Goal: Task Accomplishment & Management: Use online tool/utility

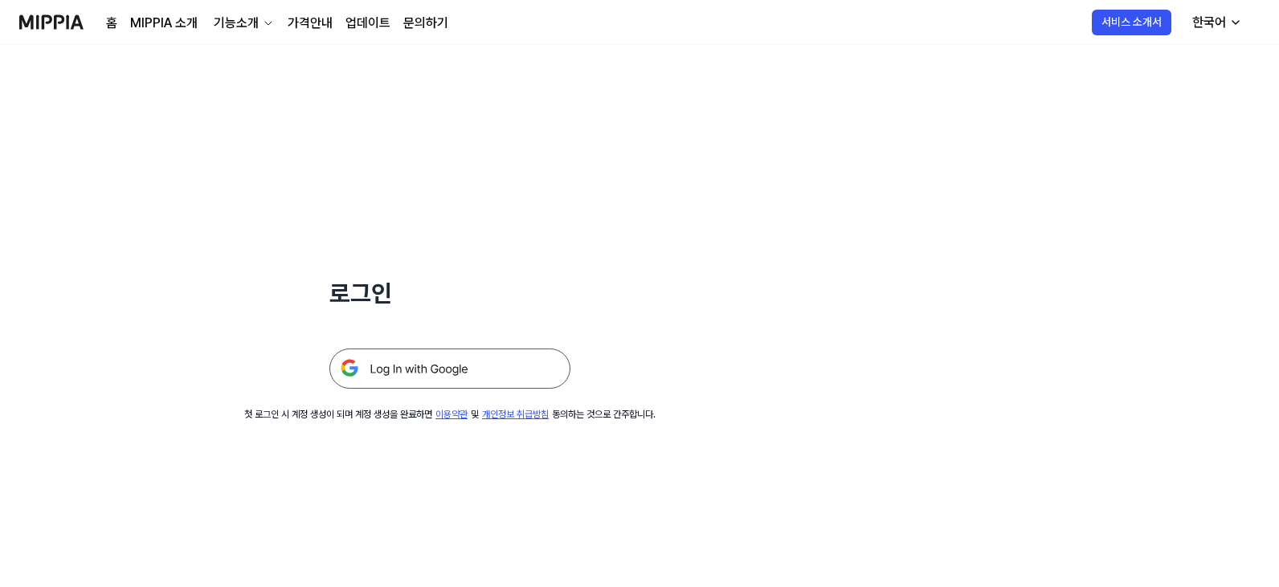
click at [434, 366] on img at bounding box center [449, 369] width 241 height 40
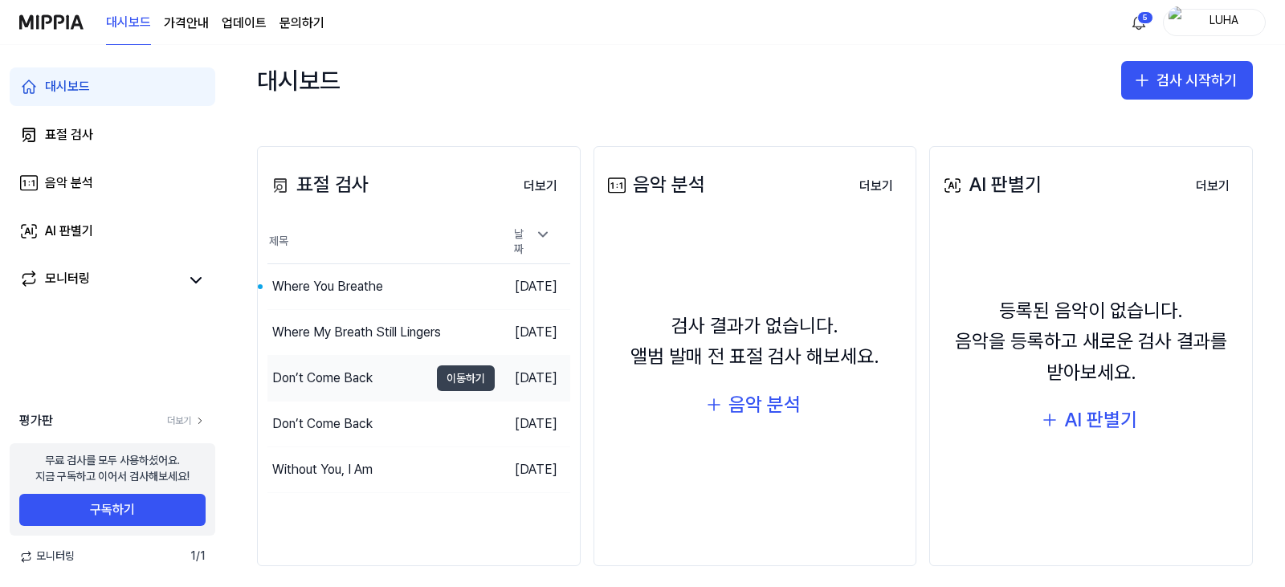
scroll to position [161, 0]
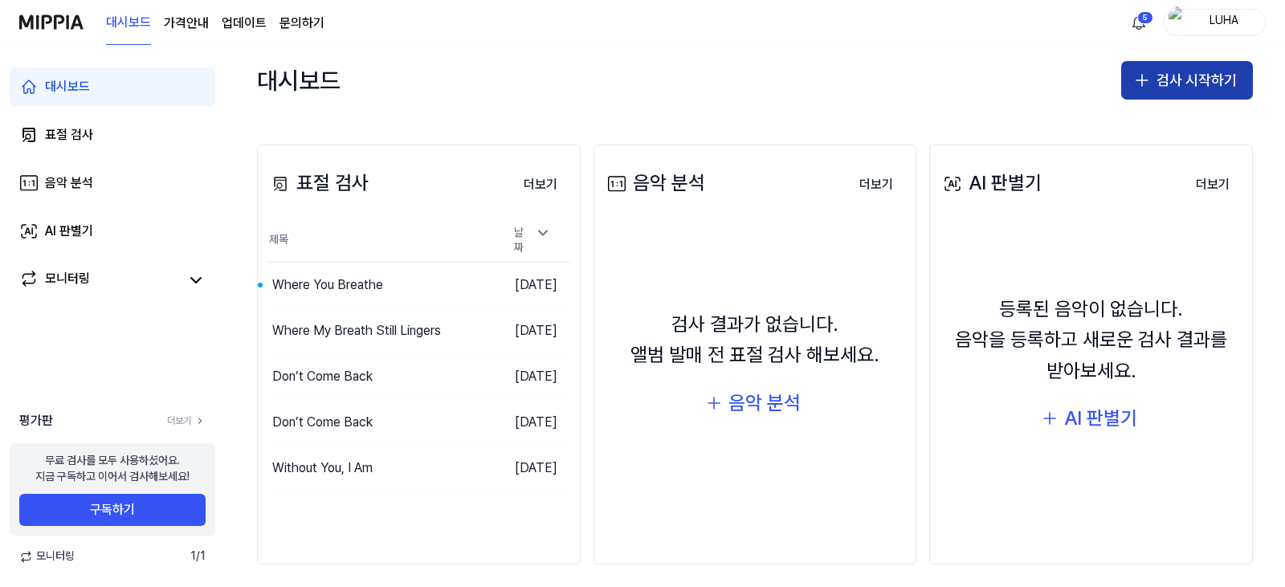
click at [1165, 87] on button "검사 시작하기" at bounding box center [1187, 80] width 132 height 39
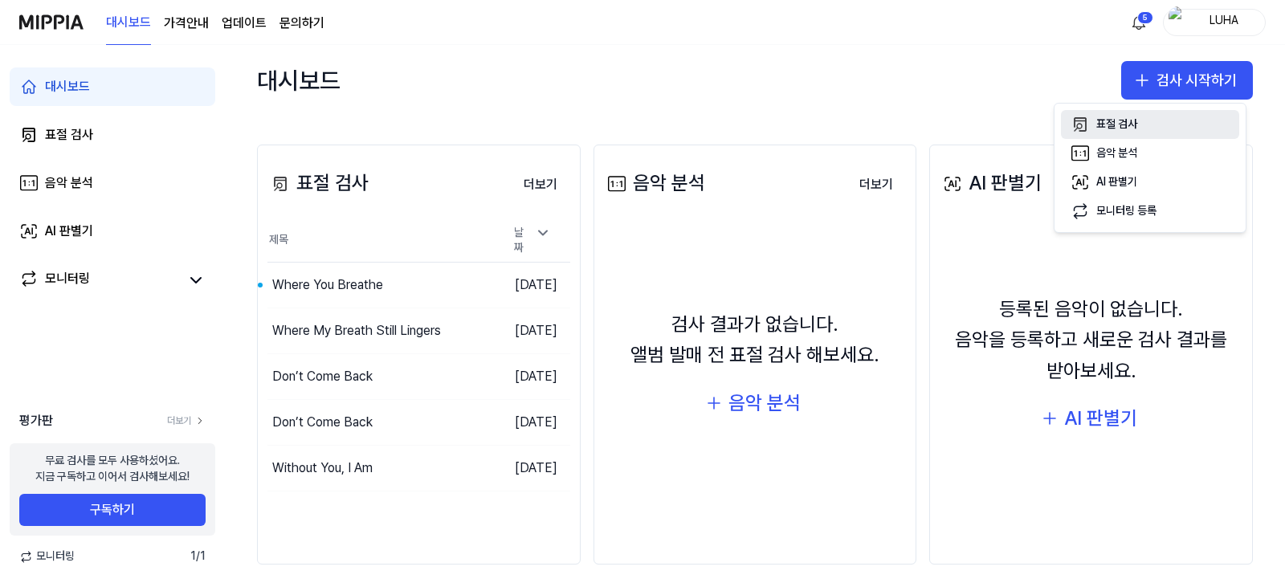
click at [1132, 121] on div "표절 검사" at bounding box center [1116, 124] width 41 height 16
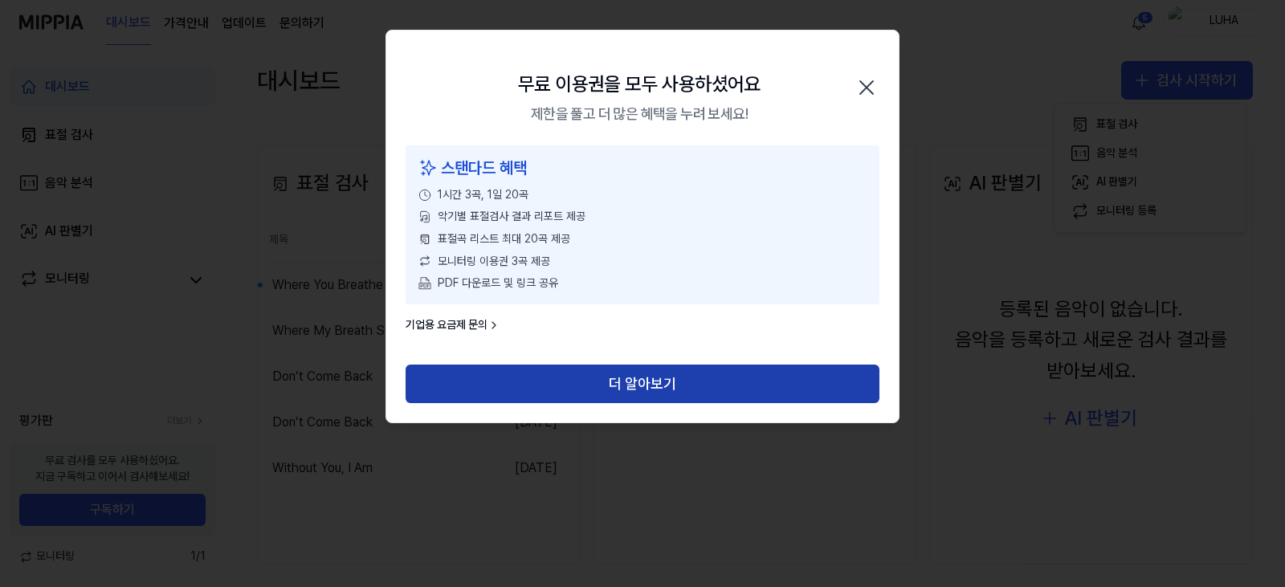
click at [663, 387] on button "더 알아보기" at bounding box center [643, 384] width 474 height 39
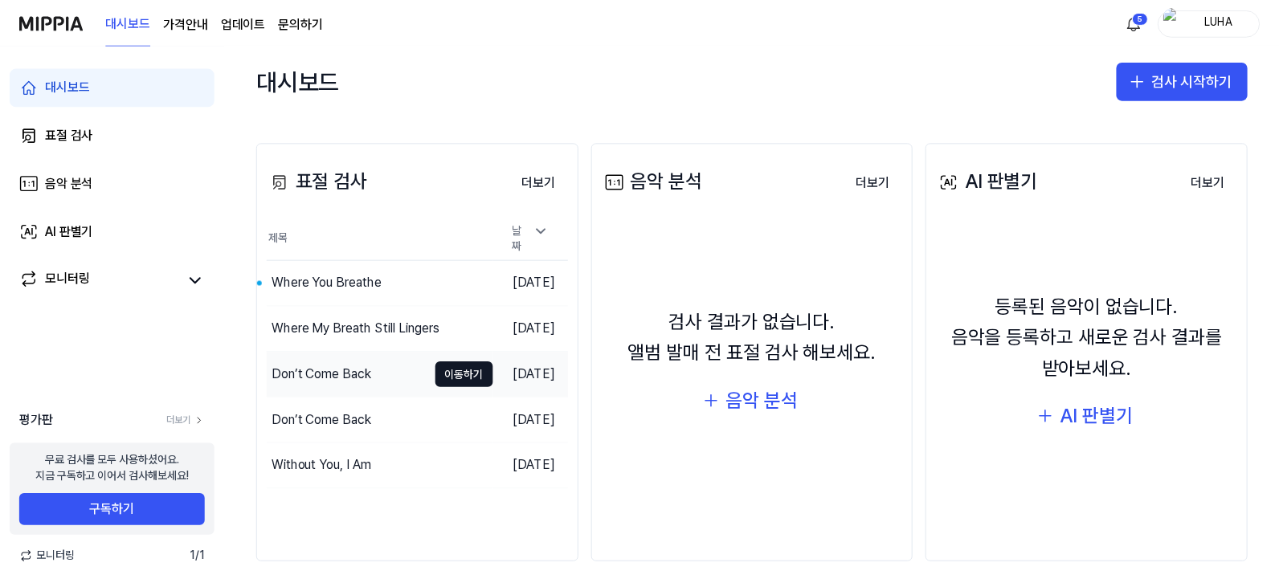
scroll to position [170, 0]
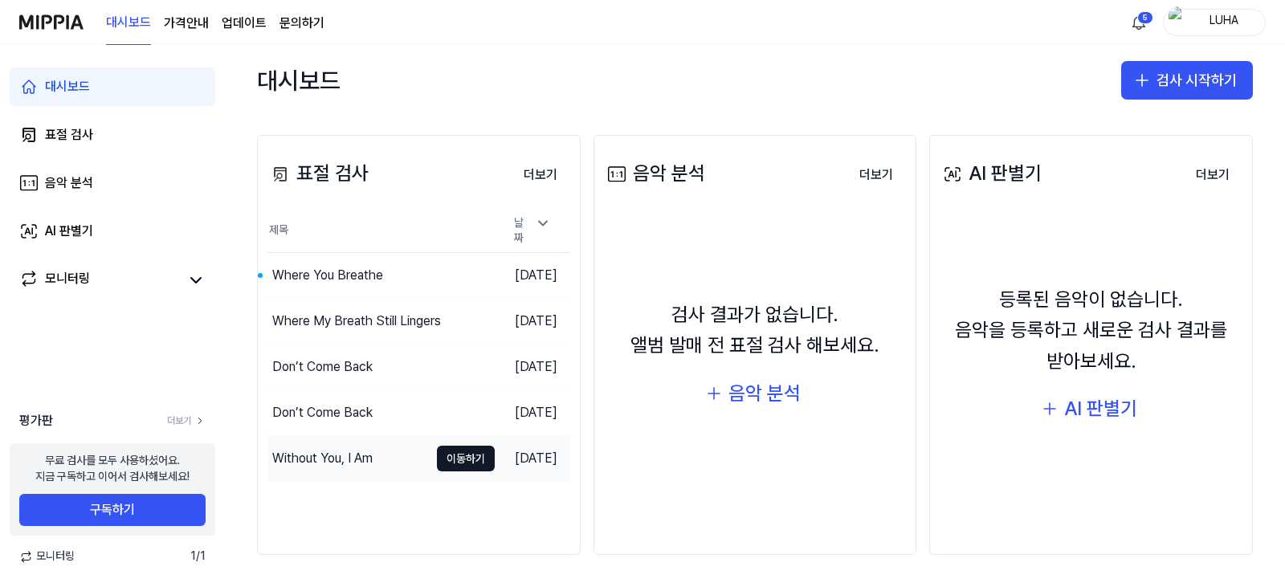
click at [348, 449] on div "Without You, I Am" at bounding box center [322, 458] width 100 height 19
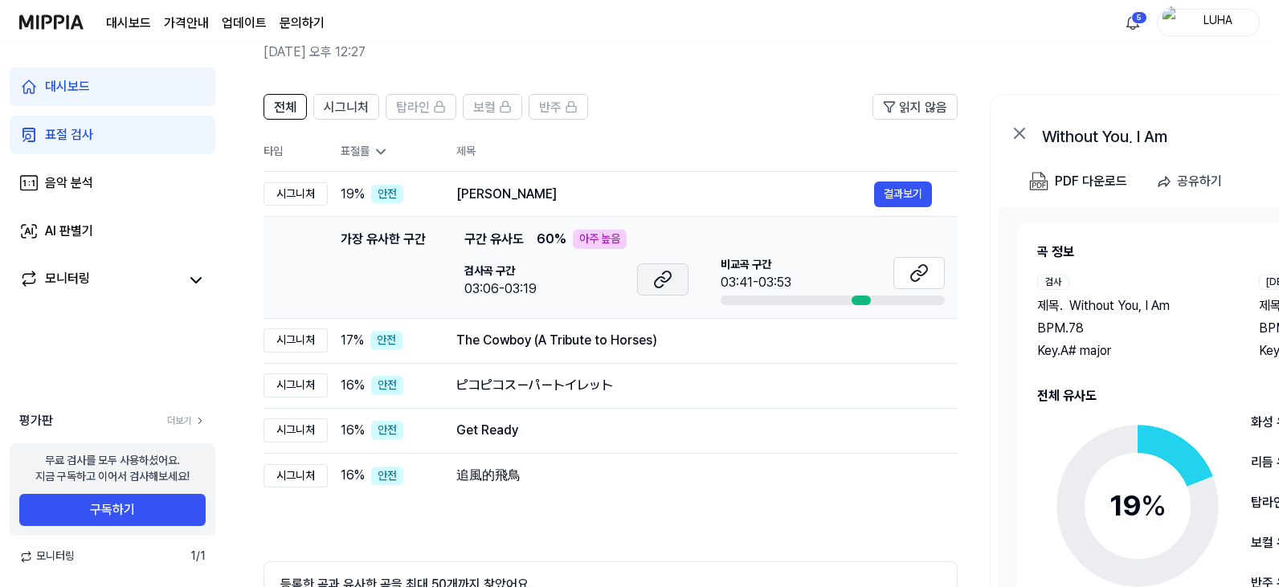
scroll to position [80, 0]
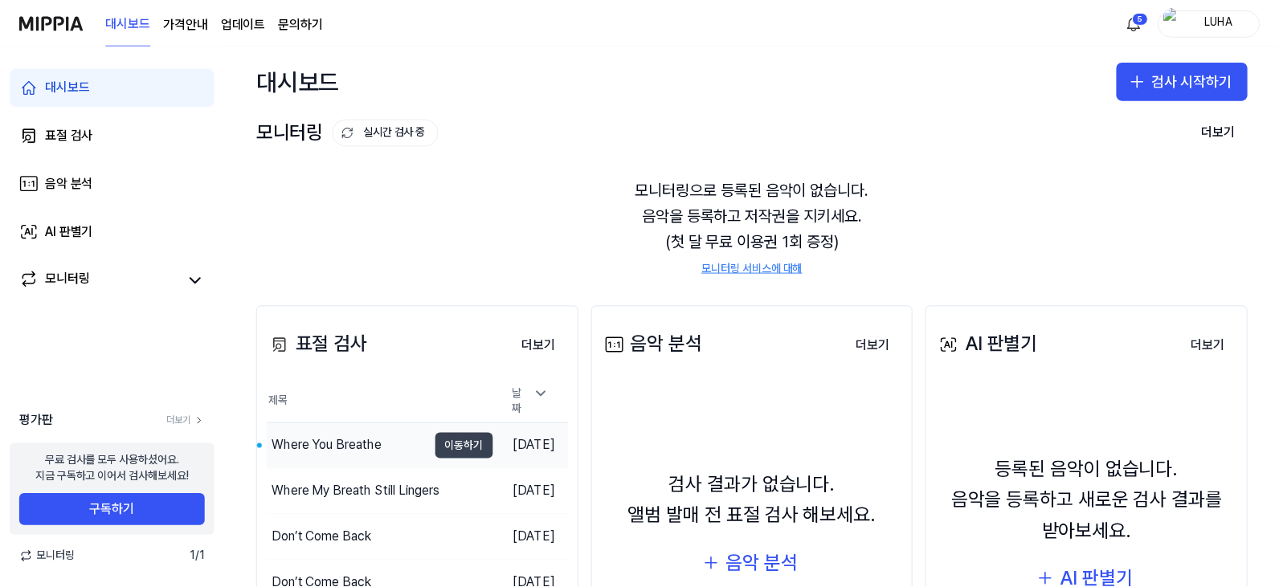
scroll to position [161, 0]
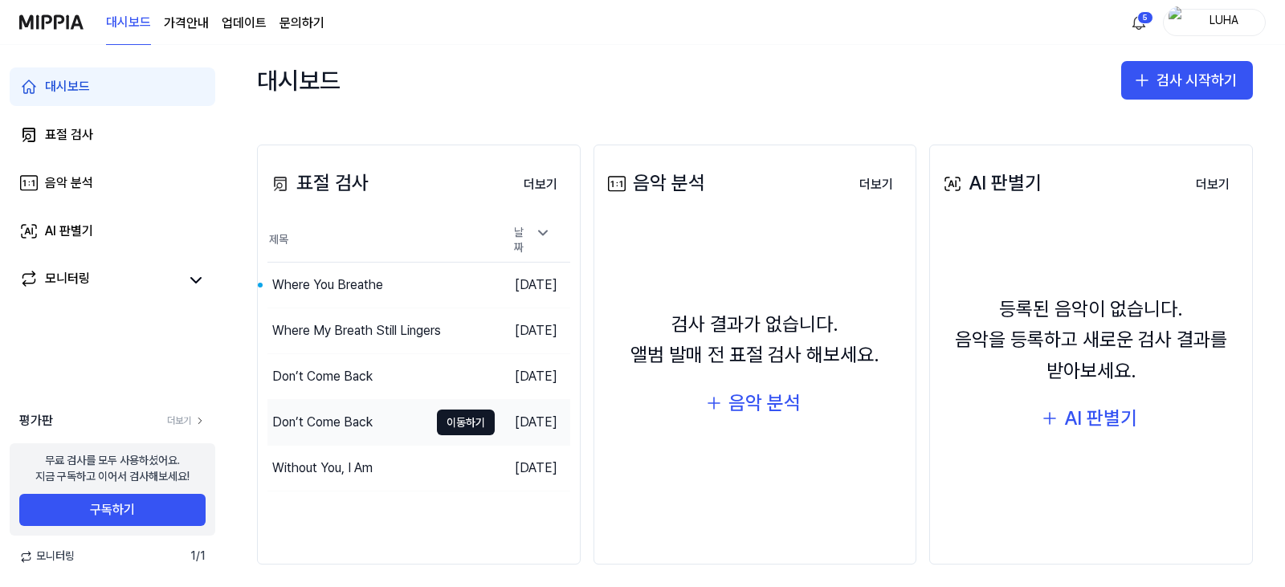
click at [360, 416] on div "Don’t Come Back" at bounding box center [322, 422] width 100 height 19
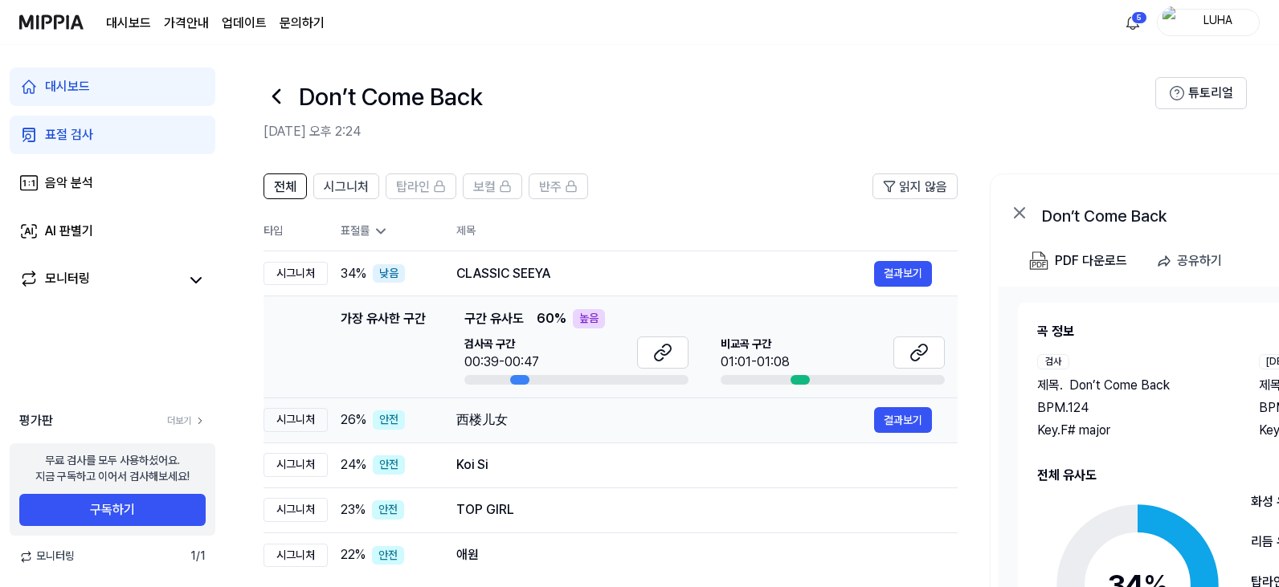
scroll to position [161, 0]
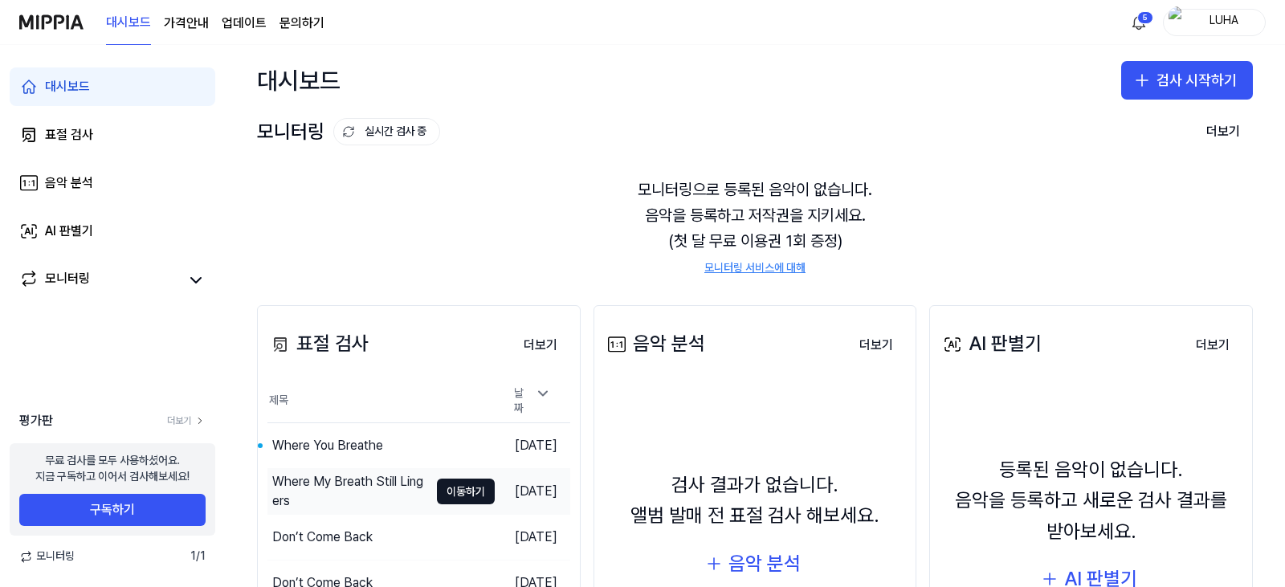
click at [370, 479] on div "Where My Breath Still Lingers" at bounding box center [350, 491] width 157 height 39
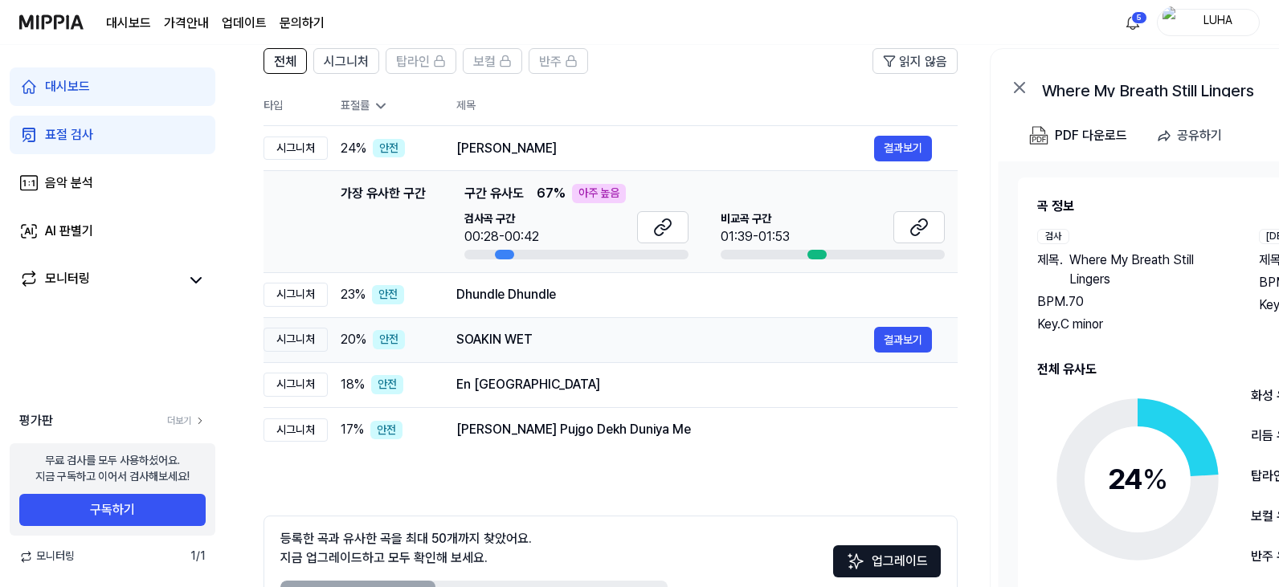
scroll to position [222, 0]
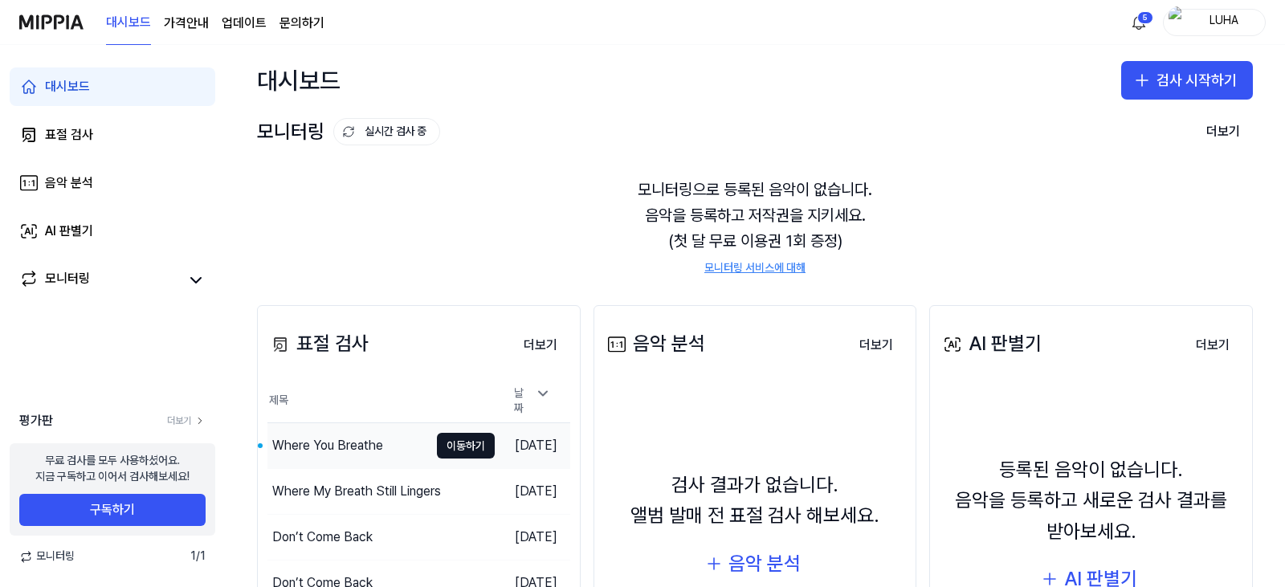
click at [360, 439] on div "Where You Breathe" at bounding box center [327, 445] width 111 height 19
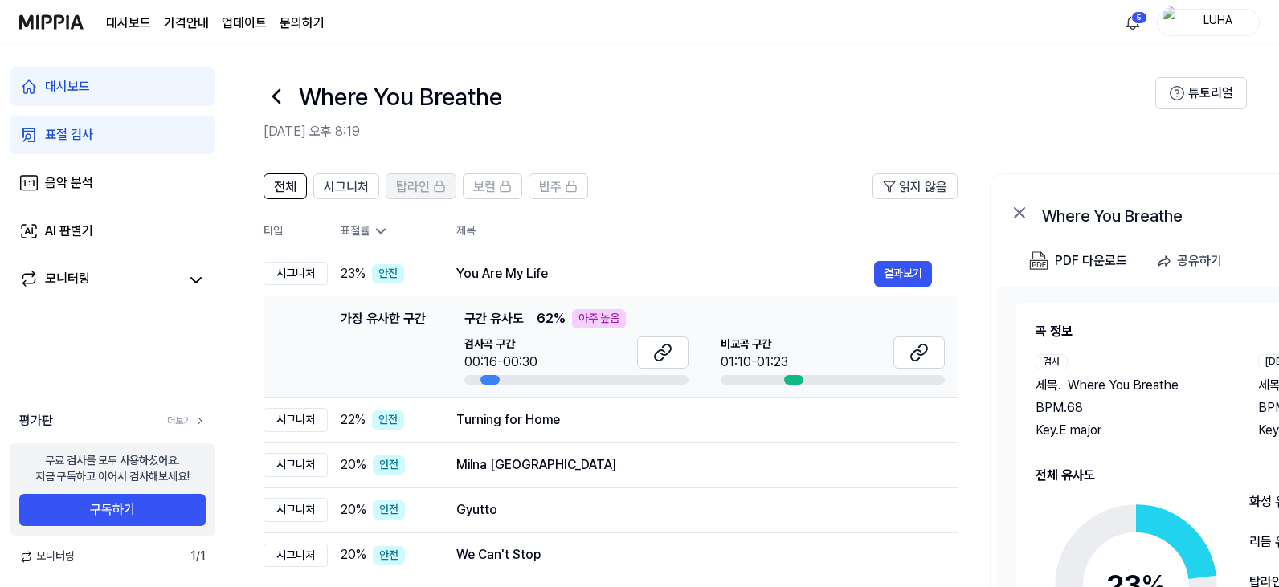
click at [411, 194] on span "탑라인" at bounding box center [413, 186] width 34 height 19
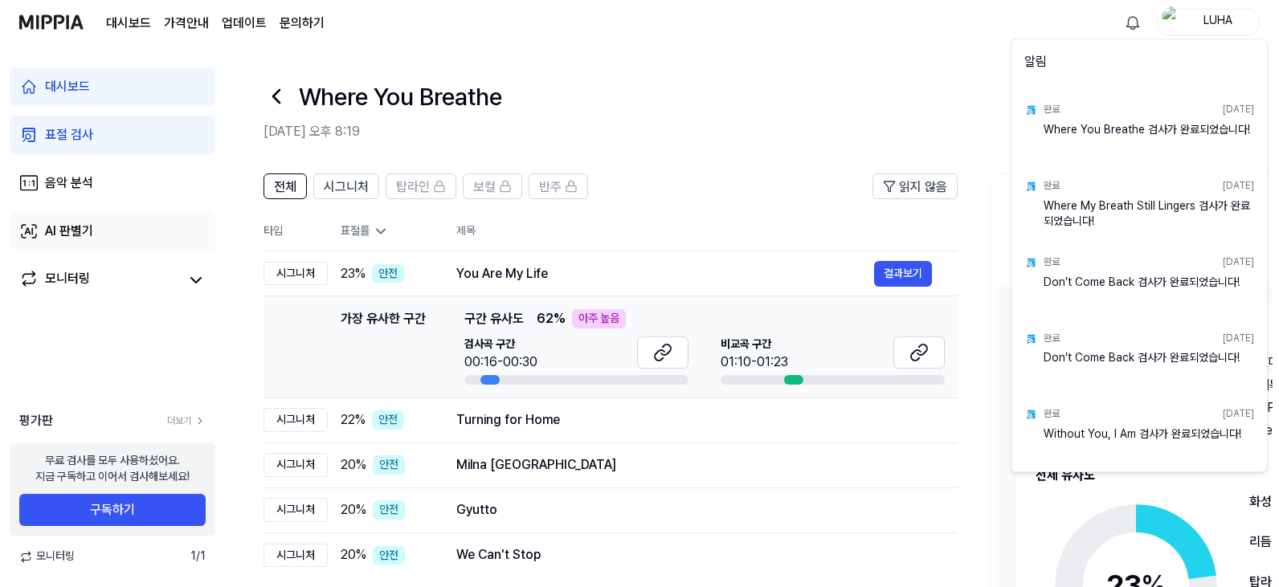
click at [63, 232] on html "대시보드 가격안내 업데이트 문의하기 LUHA 대시보드 표절 검사 음악 분석 AI 판별기 모니터링 평가판 더보기 무료 검사를 모두 사용하셨어요.…" at bounding box center [639, 293] width 1279 height 587
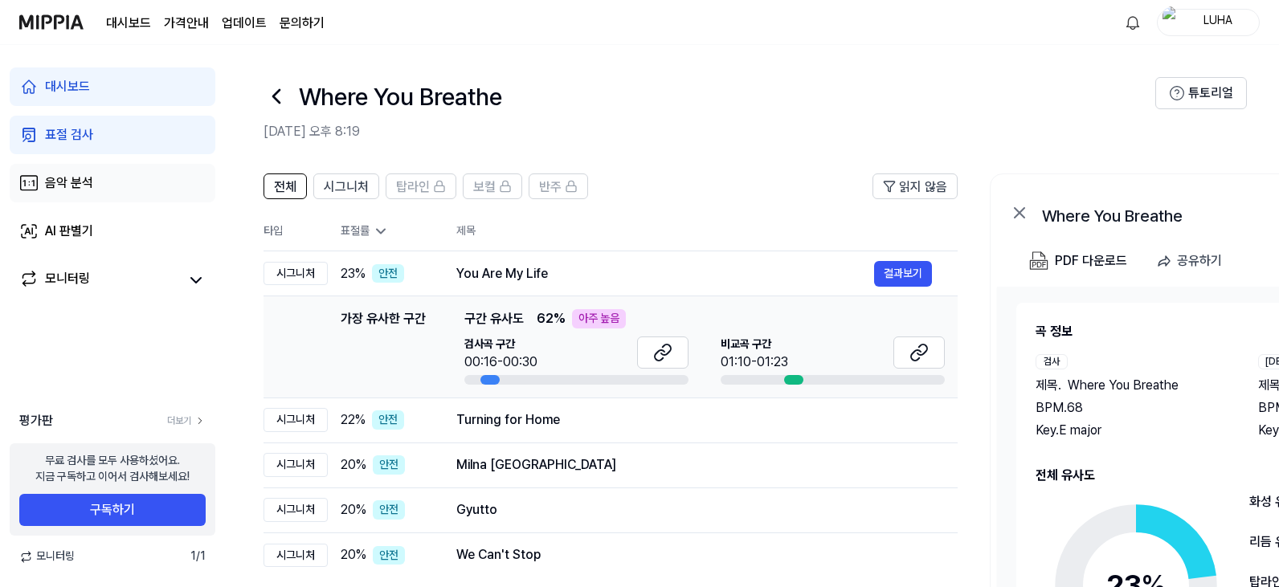
click at [77, 184] on div "음악 분석" at bounding box center [69, 182] width 48 height 19
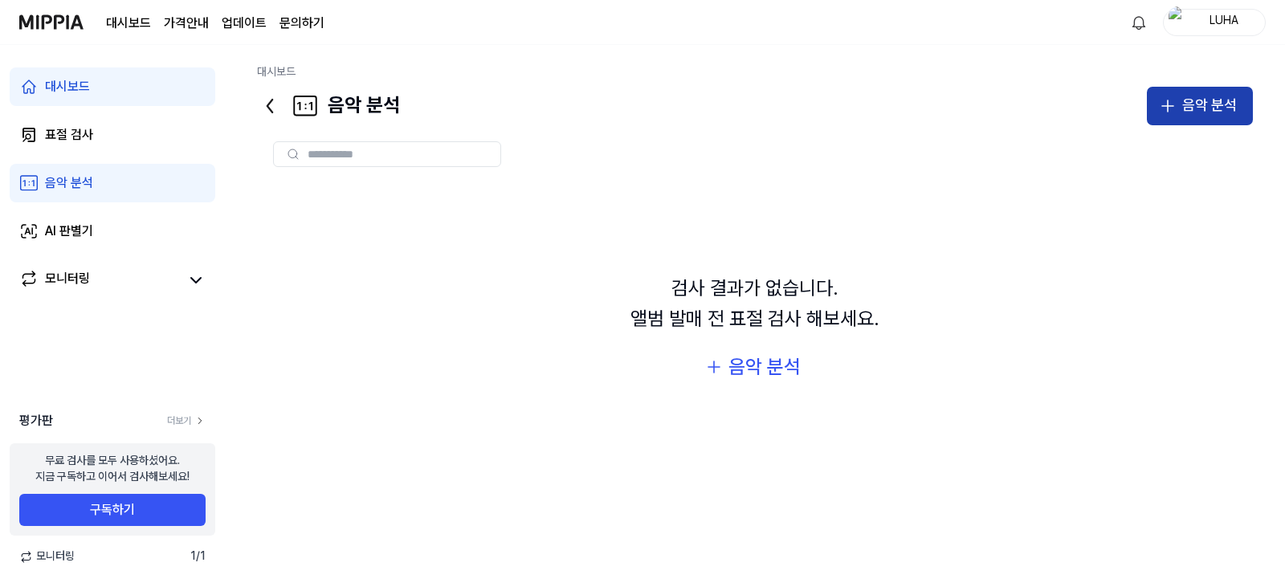
click at [1199, 105] on div "음악 분석" at bounding box center [1209, 105] width 55 height 23
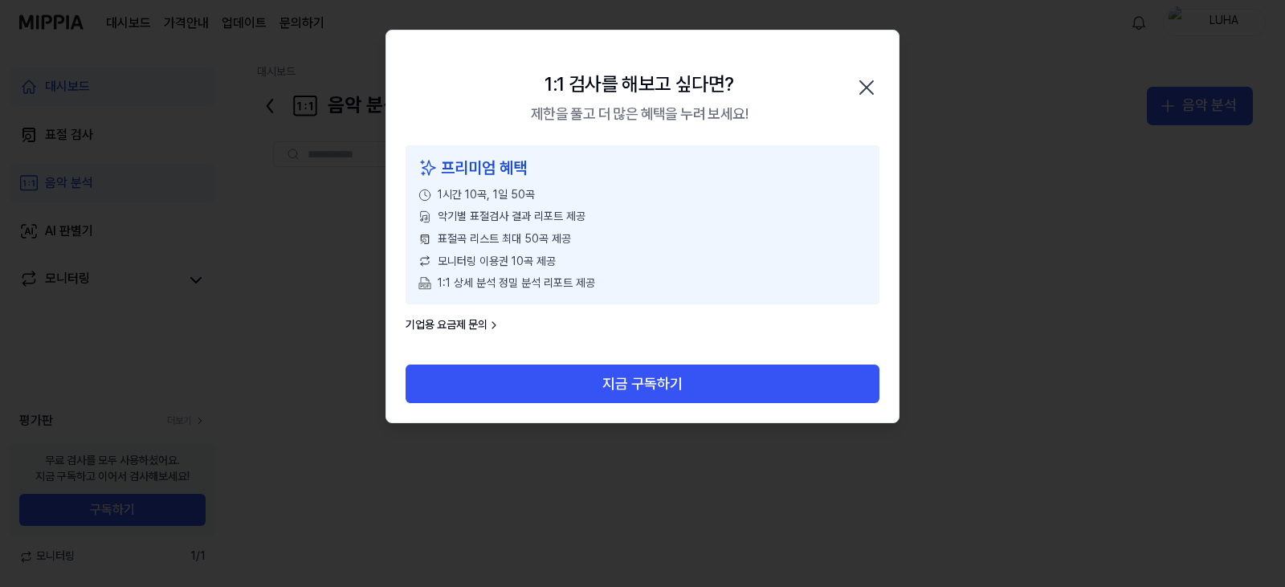
click at [874, 86] on icon "button" at bounding box center [867, 88] width 26 height 26
